Goal: Complete application form: Complete application form

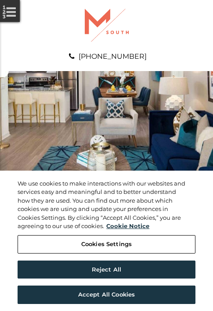
scroll to position [448, 0]
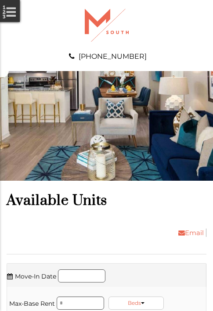
scroll to position [1308, 0]
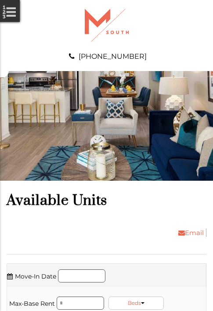
scroll to position [1457, 0]
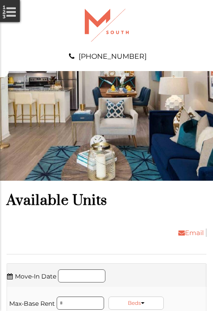
scroll to position [1607, 0]
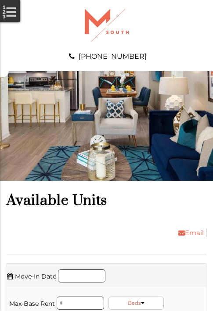
scroll to position [1962, 0]
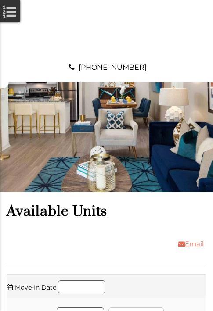
scroll to position [2317, 0]
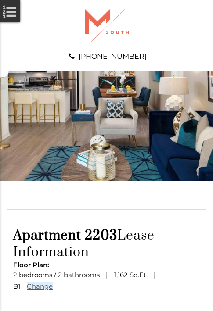
scroll to position [76, 0]
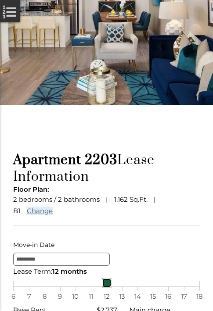
click at [106, 287] on link at bounding box center [107, 283] width 10 height 10
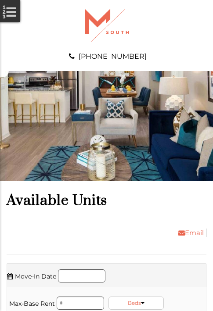
scroll to position [2466, 0]
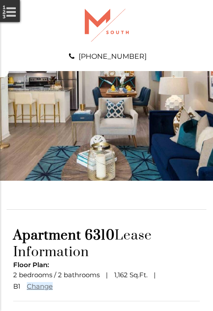
scroll to position [76, 0]
